Goal: Task Accomplishment & Management: Use online tool/utility

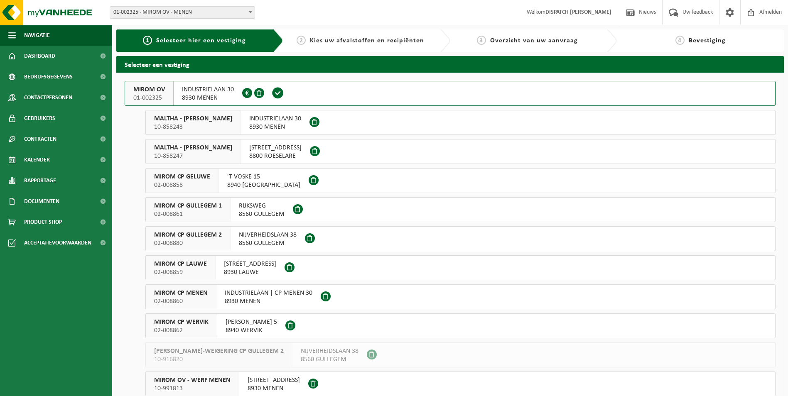
click at [154, 91] on span "MIROM OV" at bounding box center [149, 90] width 32 height 8
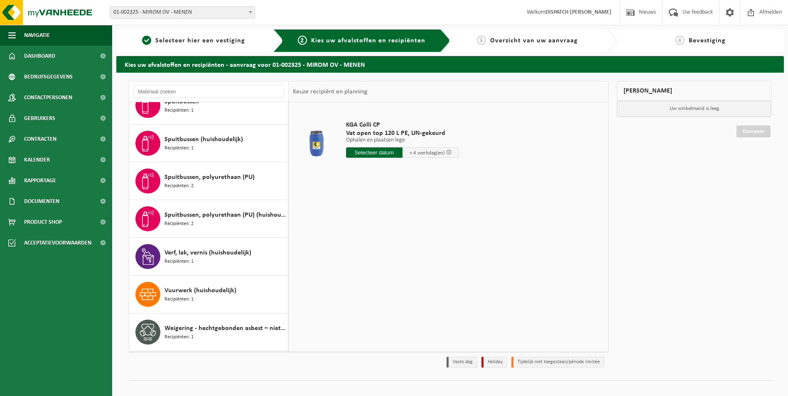
scroll to position [1072, 0]
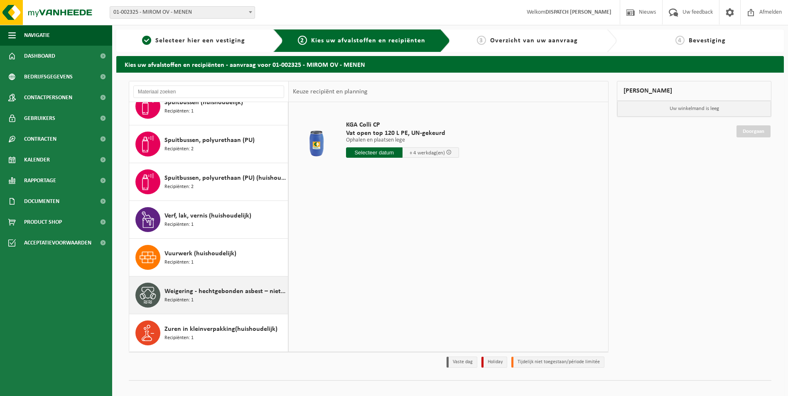
click at [199, 291] on span "Weigering - hechtgebonden asbest – niet-brandbaar" at bounding box center [224, 291] width 121 height 10
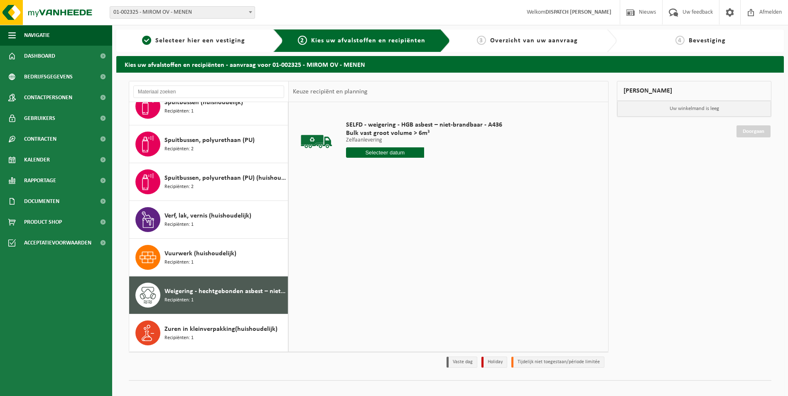
scroll to position [10, 0]
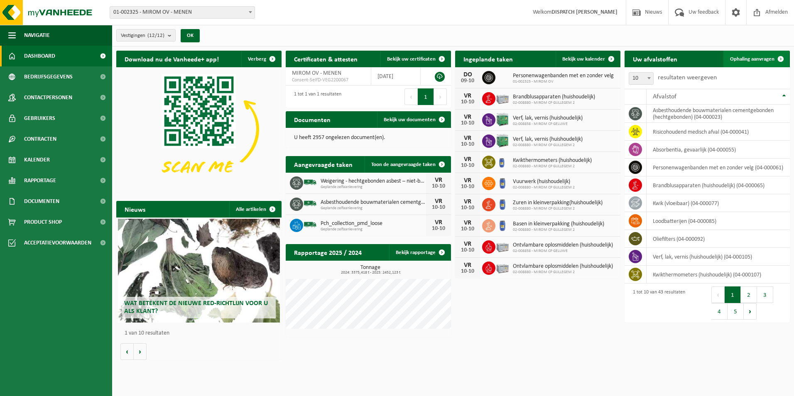
click at [764, 61] on span "Ophaling aanvragen" at bounding box center [752, 58] width 44 height 5
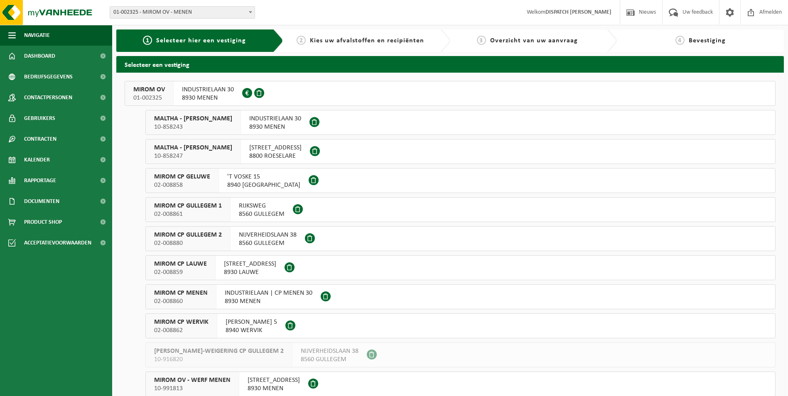
click at [191, 179] on span "MIROM CP GELUWE" at bounding box center [182, 177] width 56 height 8
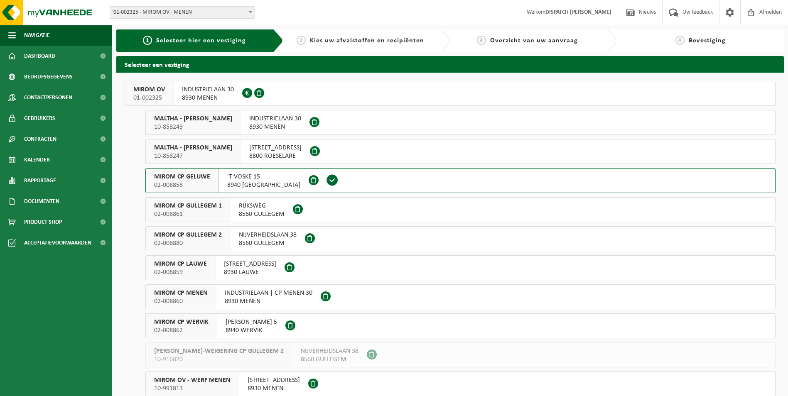
click at [191, 179] on span "MIROM CP GELUWE" at bounding box center [182, 177] width 56 height 8
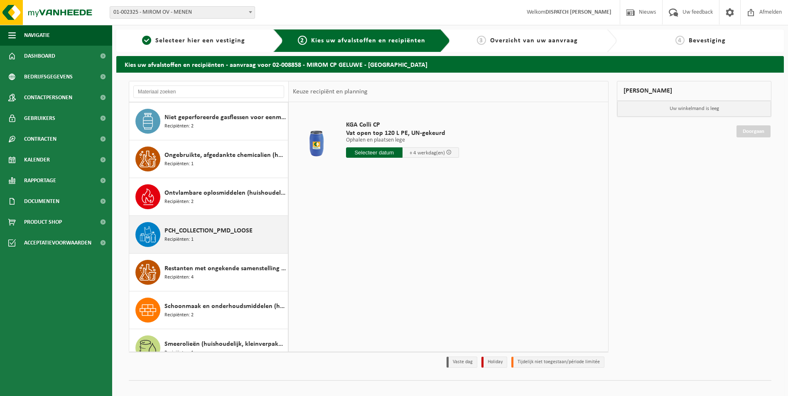
click at [185, 229] on span "PCH_COLLECTION_PMD_LOOSE" at bounding box center [208, 231] width 88 height 10
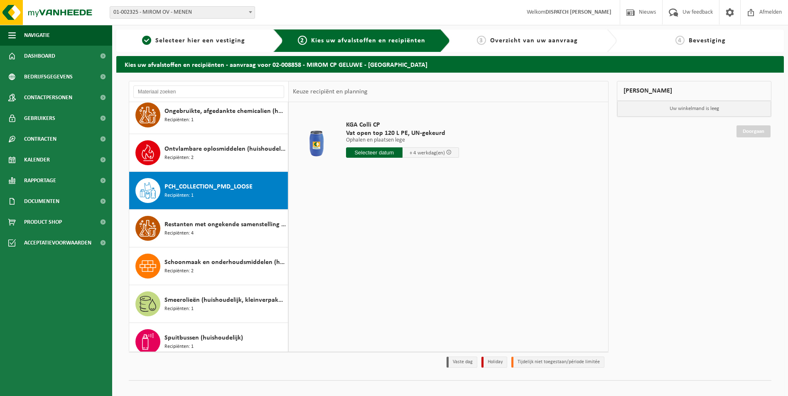
click at [185, 229] on div "Analoge röntgenfoto’s en nitraatfilms (huishoudelijk) Recipiënten: 1 Basen in k…" at bounding box center [208, 227] width 159 height 250
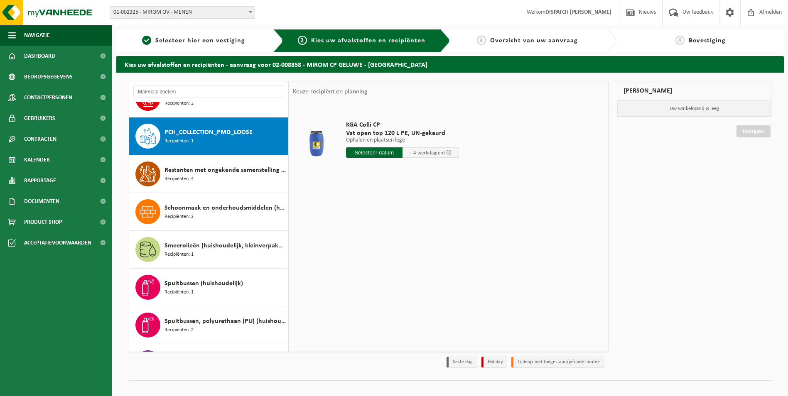
scroll to position [529, 0]
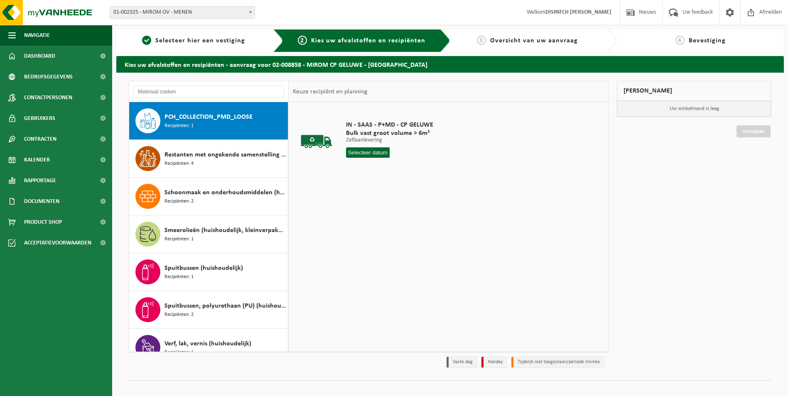
click at [360, 148] on input "text" at bounding box center [368, 152] width 44 height 10
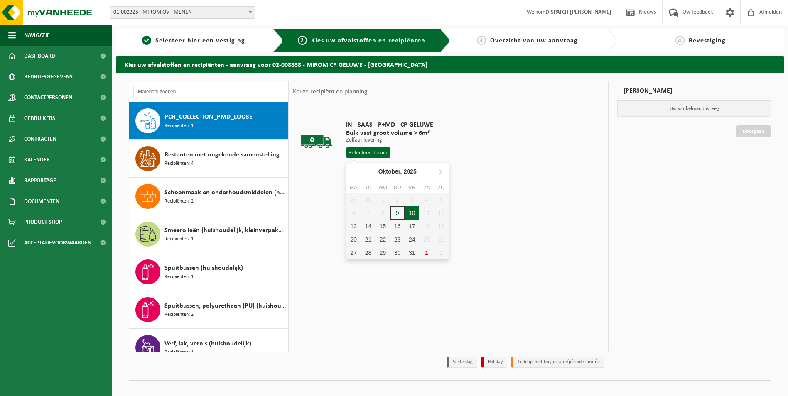
click at [410, 210] on div "10" at bounding box center [411, 212] width 15 height 13
type input "Van 2025-10-10"
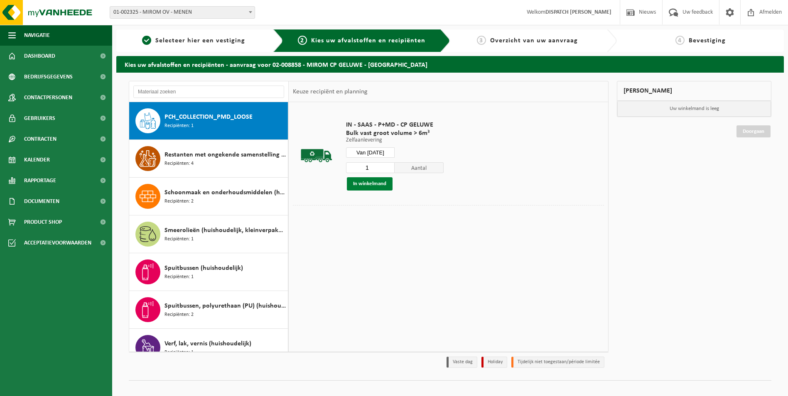
click at [365, 183] on button "In winkelmand" at bounding box center [370, 183] width 46 height 13
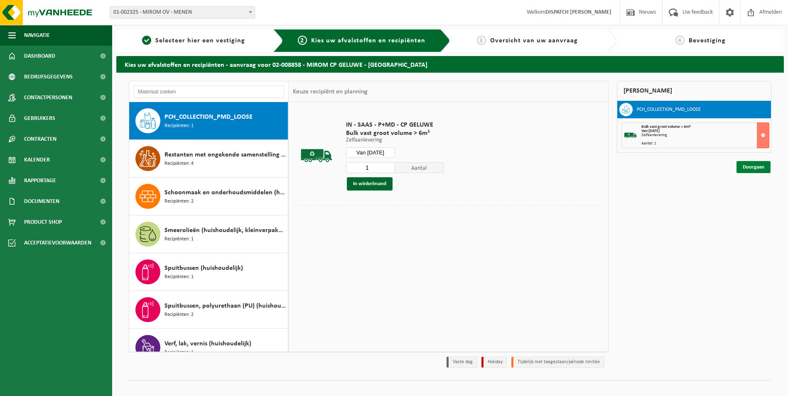
click at [756, 168] on link "Doorgaan" at bounding box center [753, 167] width 34 height 12
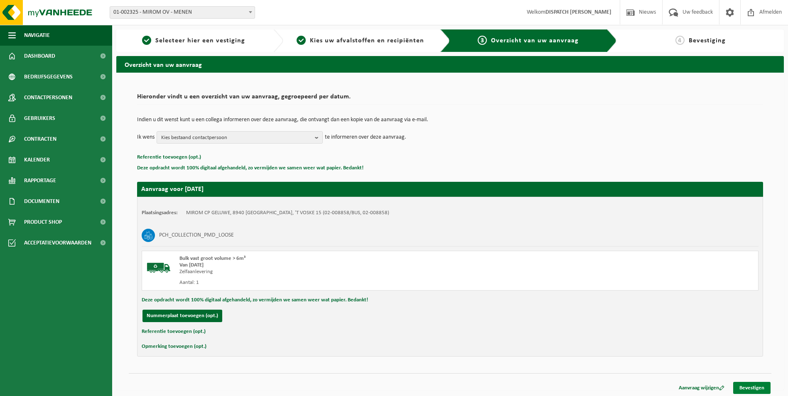
click at [761, 385] on link "Bevestigen" at bounding box center [751, 388] width 37 height 12
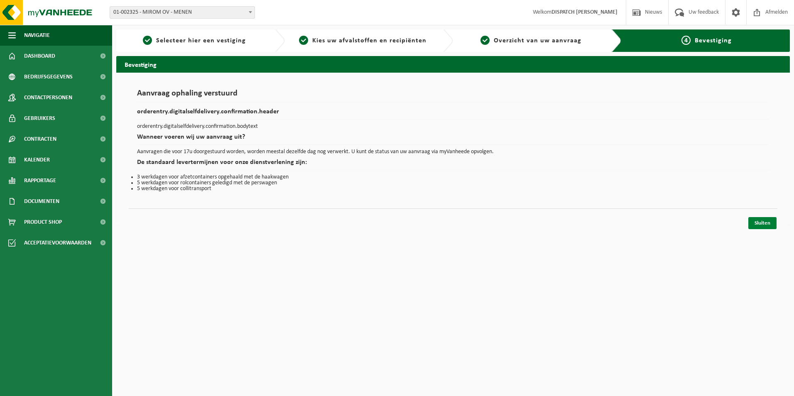
click at [756, 221] on link "Sluiten" at bounding box center [762, 223] width 28 height 12
